Goal: Task Accomplishment & Management: Manage account settings

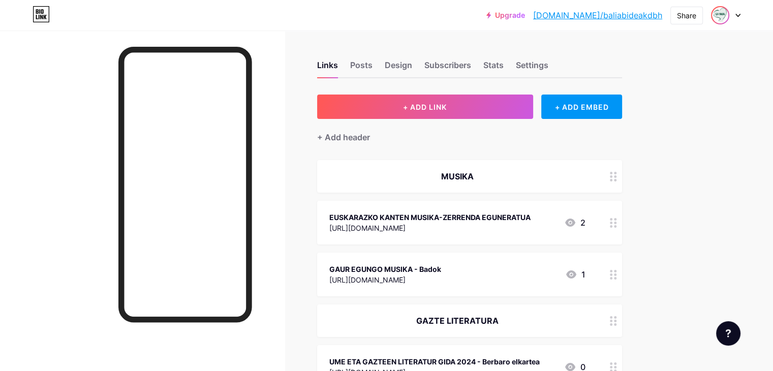
click at [725, 13] on img at bounding box center [720, 15] width 16 height 16
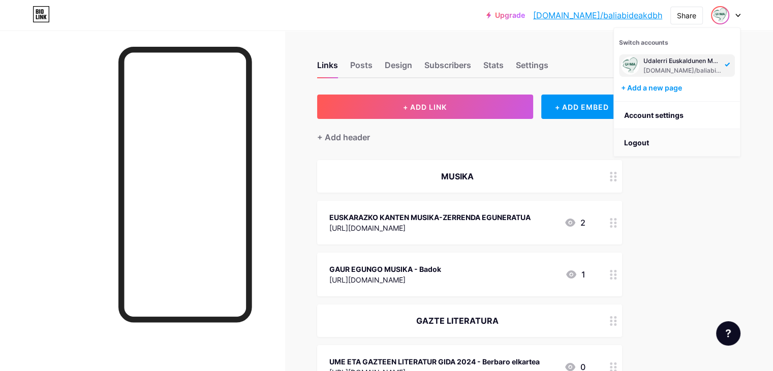
click at [638, 145] on li "Logout" at bounding box center [677, 142] width 126 height 27
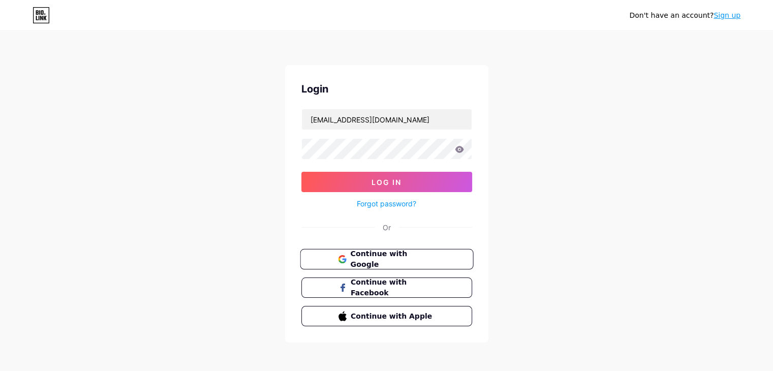
click at [336, 252] on button "Continue with Google" at bounding box center [386, 259] width 173 height 21
drag, startPoint x: 394, startPoint y: 117, endPoint x: 187, endPoint y: 94, distance: 208.3
click at [187, 94] on div "Don't have an account? Sign up Login [EMAIL_ADDRESS][DOMAIN_NAME] Log In Forgot…" at bounding box center [386, 187] width 773 height 375
click at [171, 133] on div "Don't have an account? Sign up Login Log In Forgot password? Or Continue with G…" at bounding box center [386, 187] width 773 height 375
click at [328, 263] on button "Continue with Google" at bounding box center [386, 259] width 173 height 21
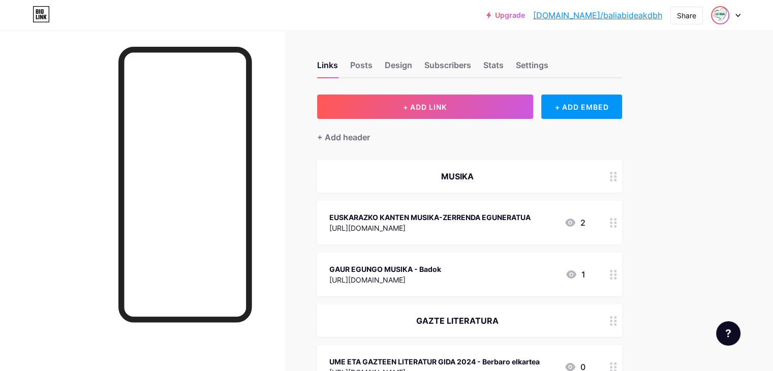
click at [725, 17] on img at bounding box center [720, 15] width 16 height 16
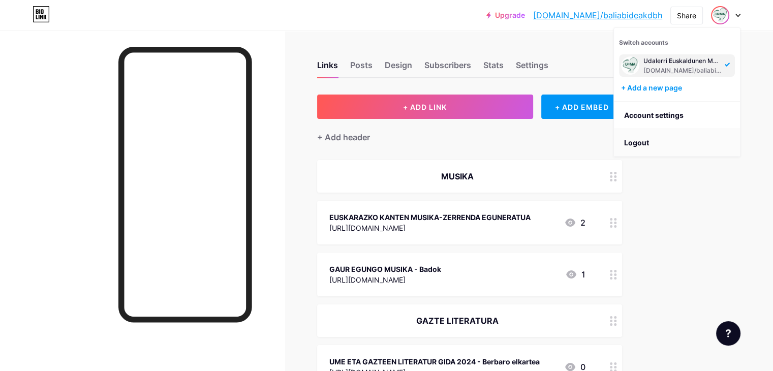
click at [669, 151] on li "Logout" at bounding box center [677, 142] width 126 height 27
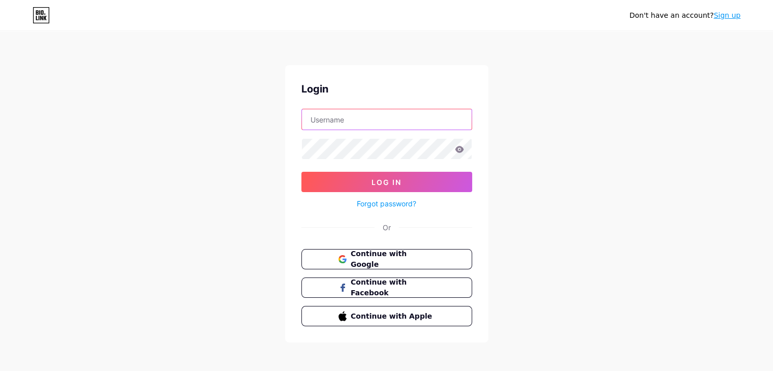
type input "[EMAIL_ADDRESS][DOMAIN_NAME]"
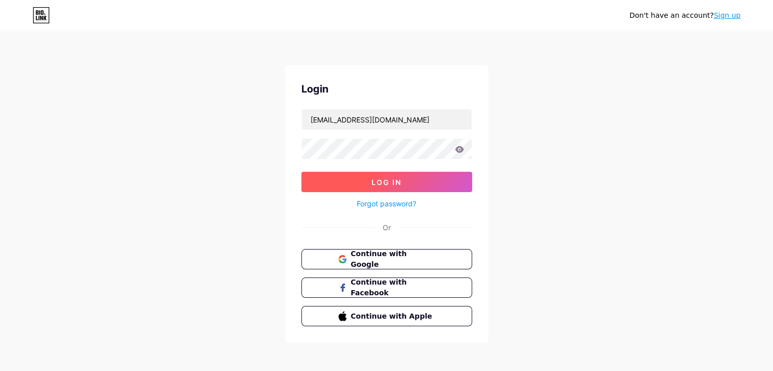
click at [414, 186] on button "Log In" at bounding box center [387, 182] width 171 height 20
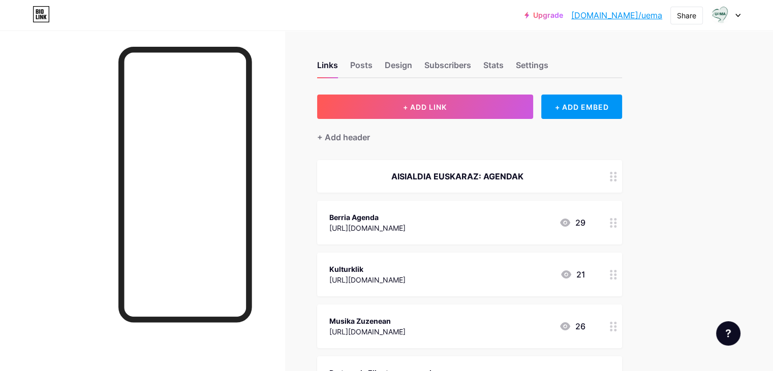
click at [731, 8] on div at bounding box center [725, 15] width 29 height 18
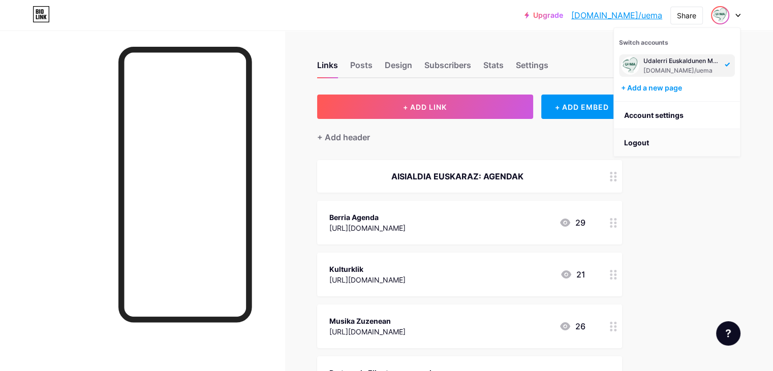
click at [666, 145] on li "Logout" at bounding box center [677, 142] width 126 height 27
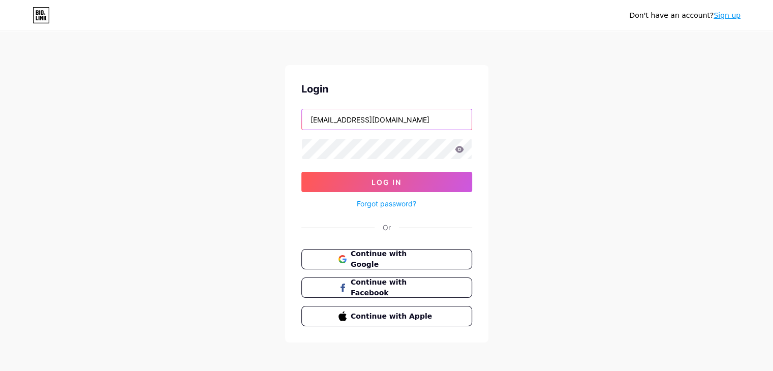
drag, startPoint x: 415, startPoint y: 114, endPoint x: 0, endPoint y: 63, distance: 418.0
click at [0, 63] on div "Don't have an account? Sign up Login [EMAIL_ADDRESS][DOMAIN_NAME] Log In Forgot…" at bounding box center [386, 187] width 773 height 375
type input "junefurun@gmail.com"
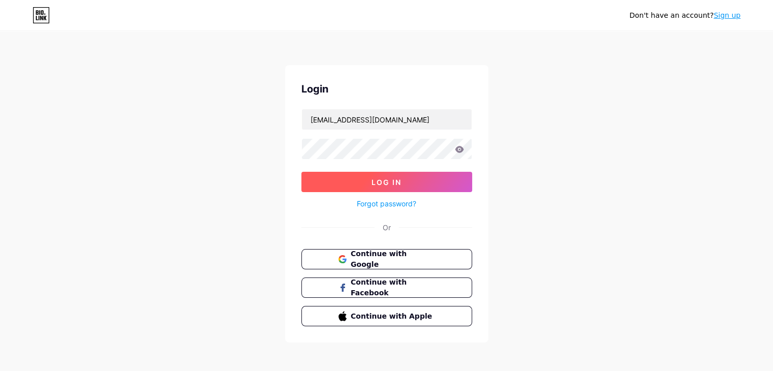
click at [346, 177] on button "Log In" at bounding box center [387, 182] width 171 height 20
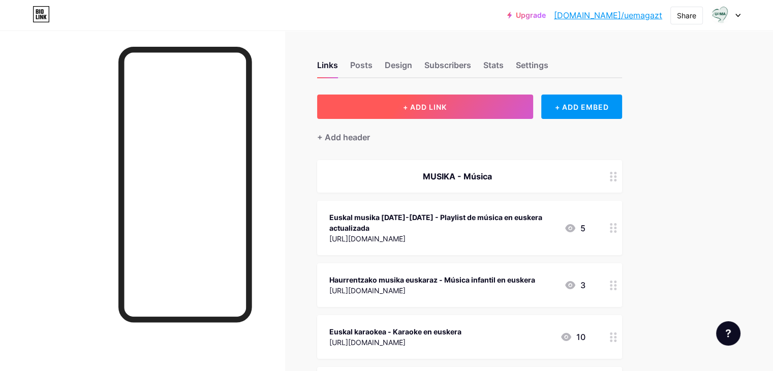
click at [447, 108] on span "+ ADD LINK" at bounding box center [425, 107] width 44 height 9
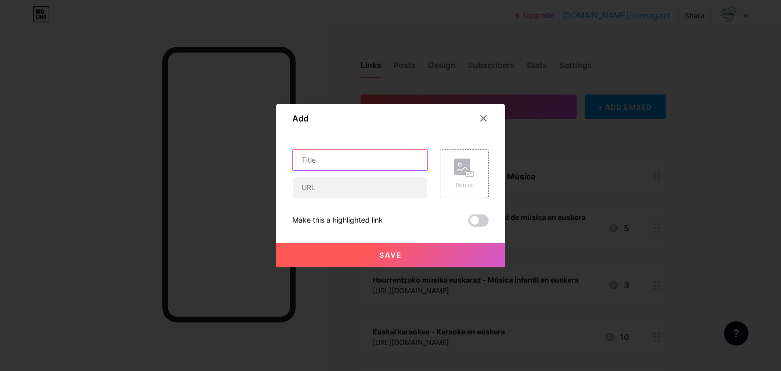
click at [403, 167] on input "text" at bounding box center [360, 160] width 134 height 20
click at [405, 163] on input "ON! euskararen ataria - portal del euskera, aprender" at bounding box center [360, 160] width 134 height 20
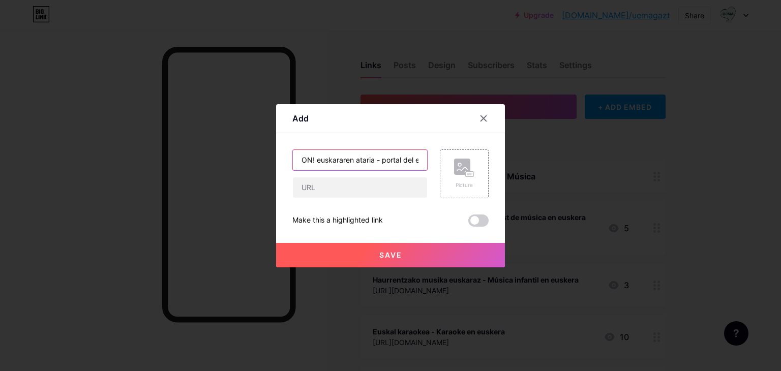
drag, startPoint x: 407, startPoint y: 158, endPoint x: 118, endPoint y: 125, distance: 290.7
click at [118, 125] on div "Add Content YouTube Play YouTube video without leaving your page. ADD Vimeo Pla…" at bounding box center [390, 185] width 781 height 371
click at [382, 163] on input "el euskera, euskera para hablar con n" at bounding box center [360, 160] width 134 height 20
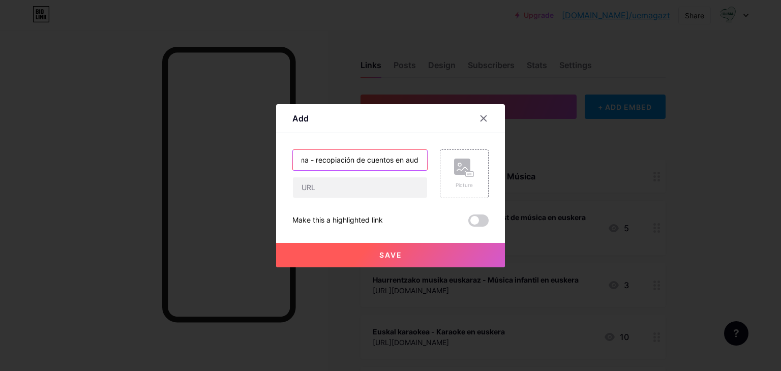
scroll to position [0, 113]
type input "Kuku! audio bidezko ipuin bilduma - recopiación de cuentos en audio"
click at [361, 193] on input "text" at bounding box center [360, 187] width 134 height 20
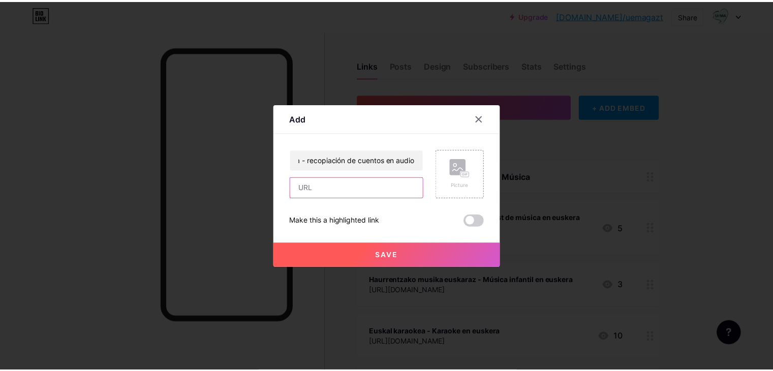
scroll to position [0, 0]
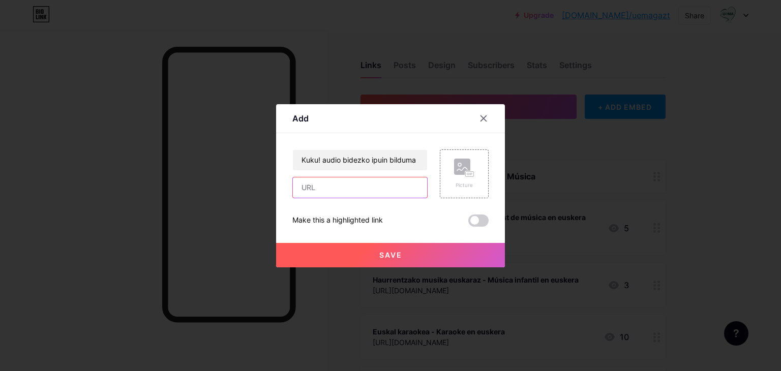
paste input "https://guau.eus/s/kuku"
type input "https://guau.eus/s/kuku"
click at [399, 254] on span "Save" at bounding box center [390, 255] width 23 height 9
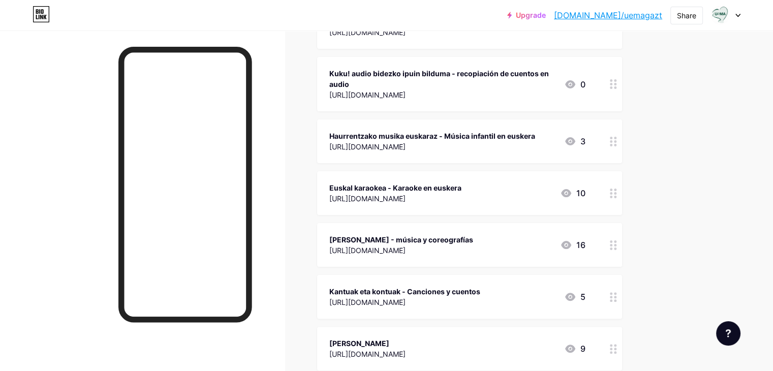
scroll to position [220, 0]
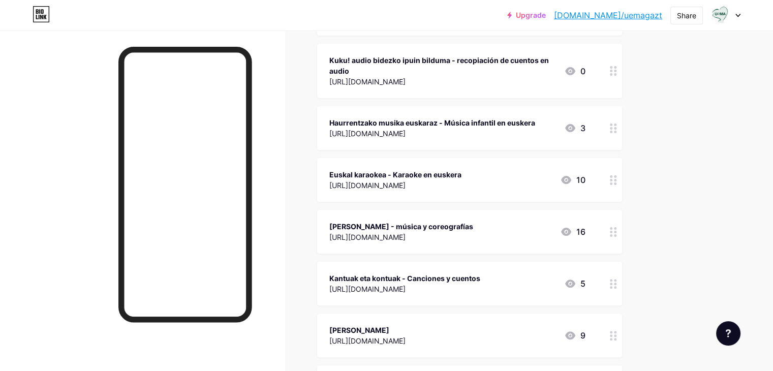
drag, startPoint x: 645, startPoint y: 69, endPoint x: 646, endPoint y: 183, distance: 113.9
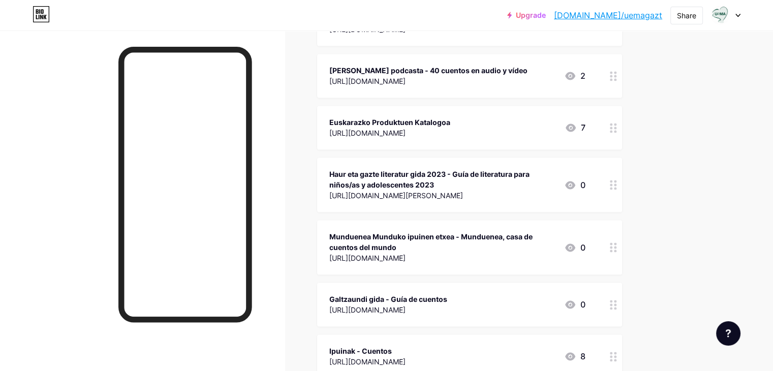
scroll to position [1523, 0]
